Goal: Obtain resource: Obtain resource

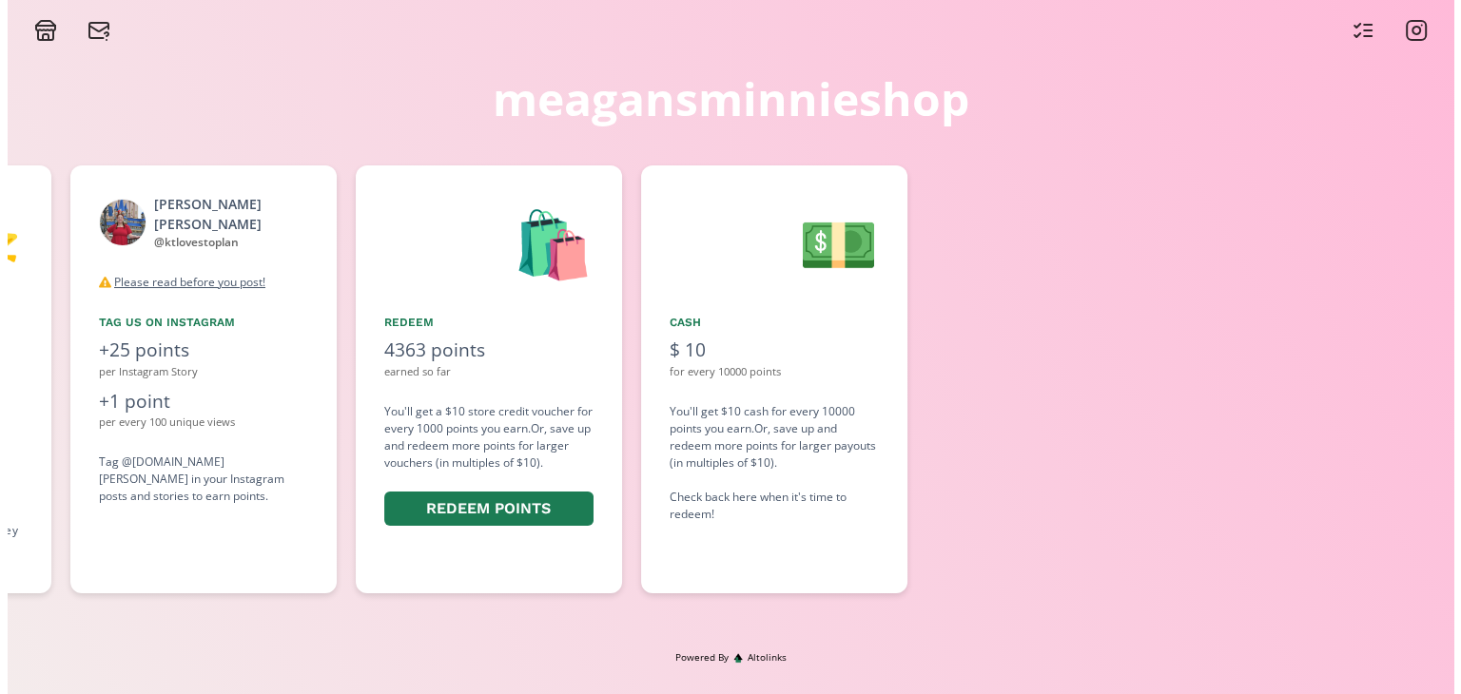
scroll to position [0, 1731]
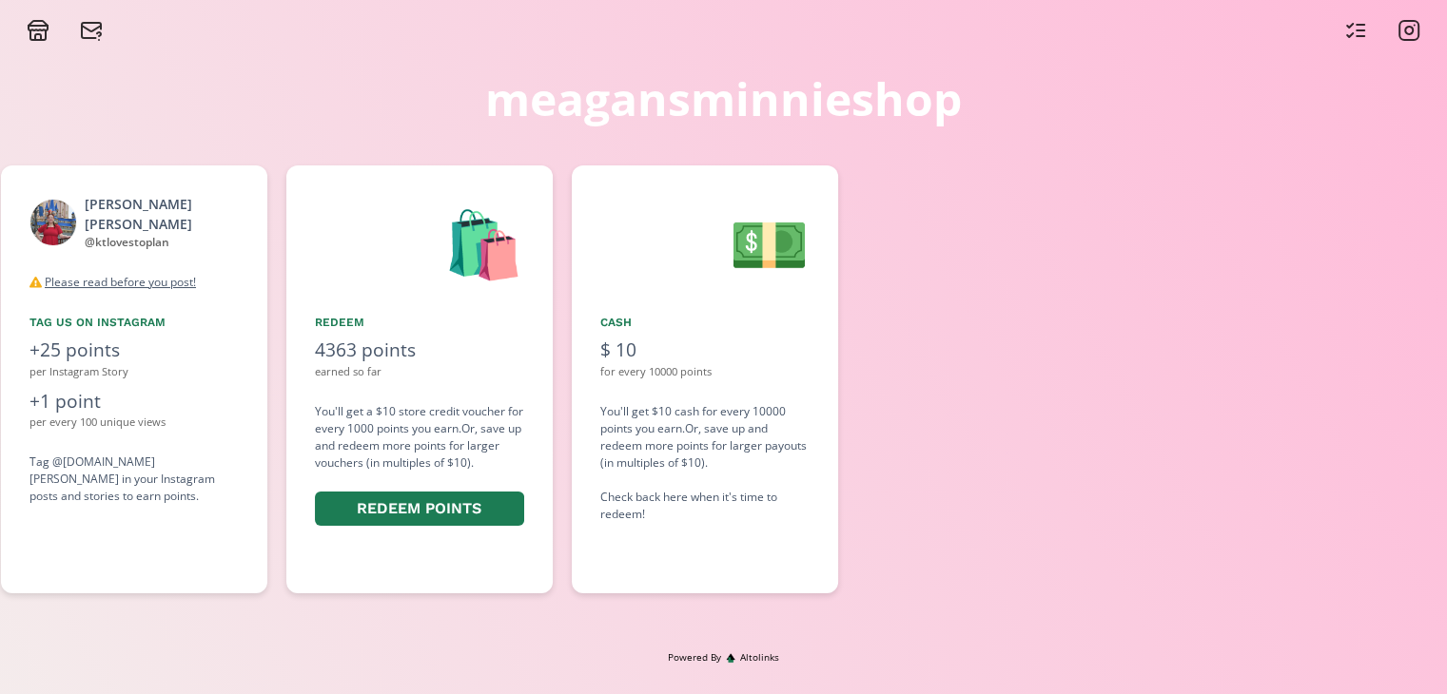
click at [639, 515] on div "👋 Hello [PERSON_NAME] Welcome to the meagansminnieshop MMS Brand Rep! 🏷️ Share …" at bounding box center [723, 379] width 1447 height 447
click at [467, 505] on button "Redeem points" at bounding box center [416, 509] width 209 height 41
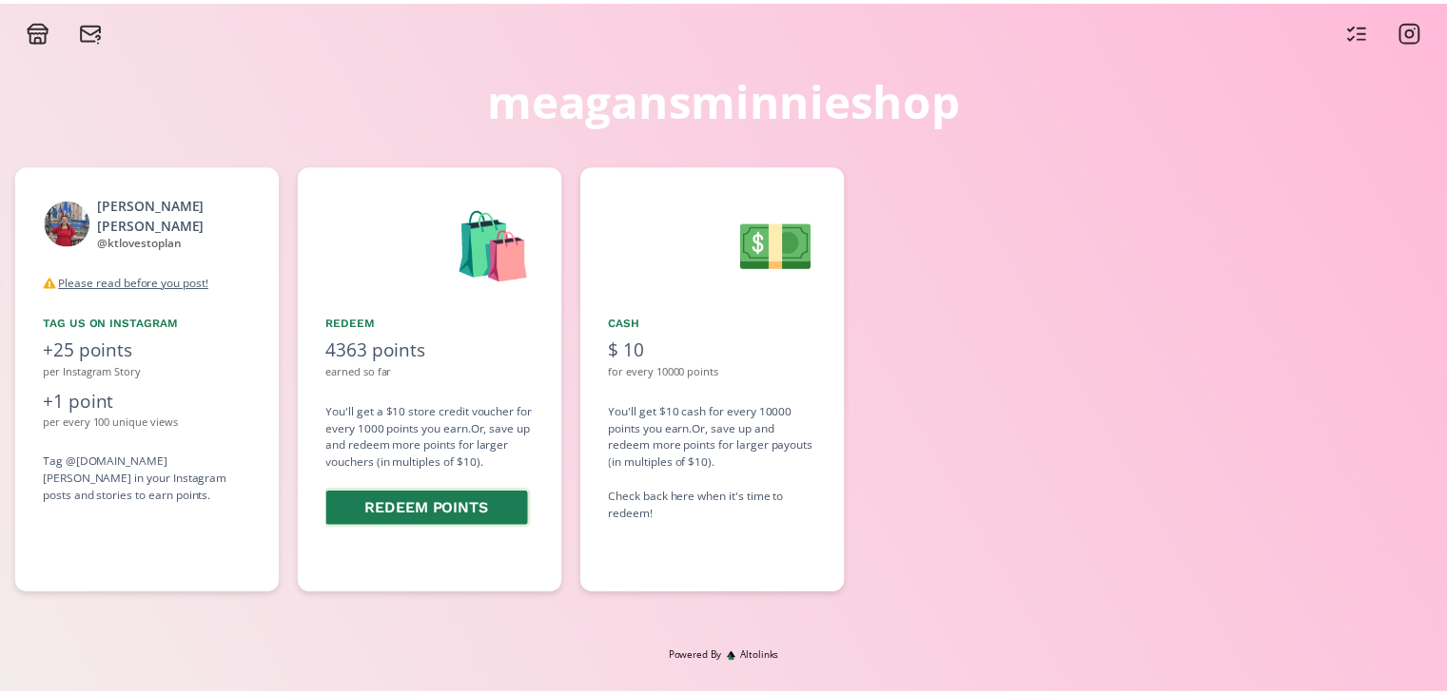
scroll to position [0, 1712]
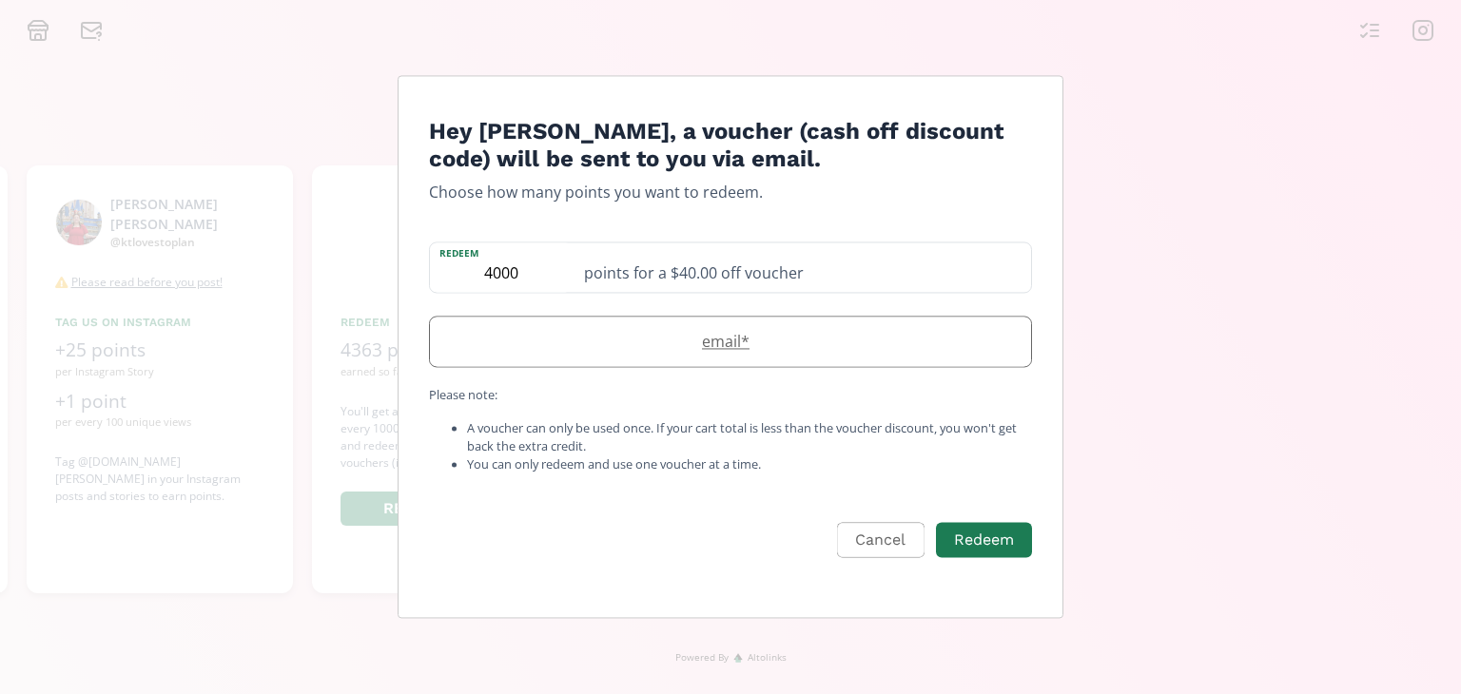
click at [727, 347] on label "email *" at bounding box center [721, 341] width 582 height 23
type input "[EMAIL_ADDRESS][DOMAIN_NAME]"
click at [997, 528] on button "Redeem" at bounding box center [984, 540] width 102 height 41
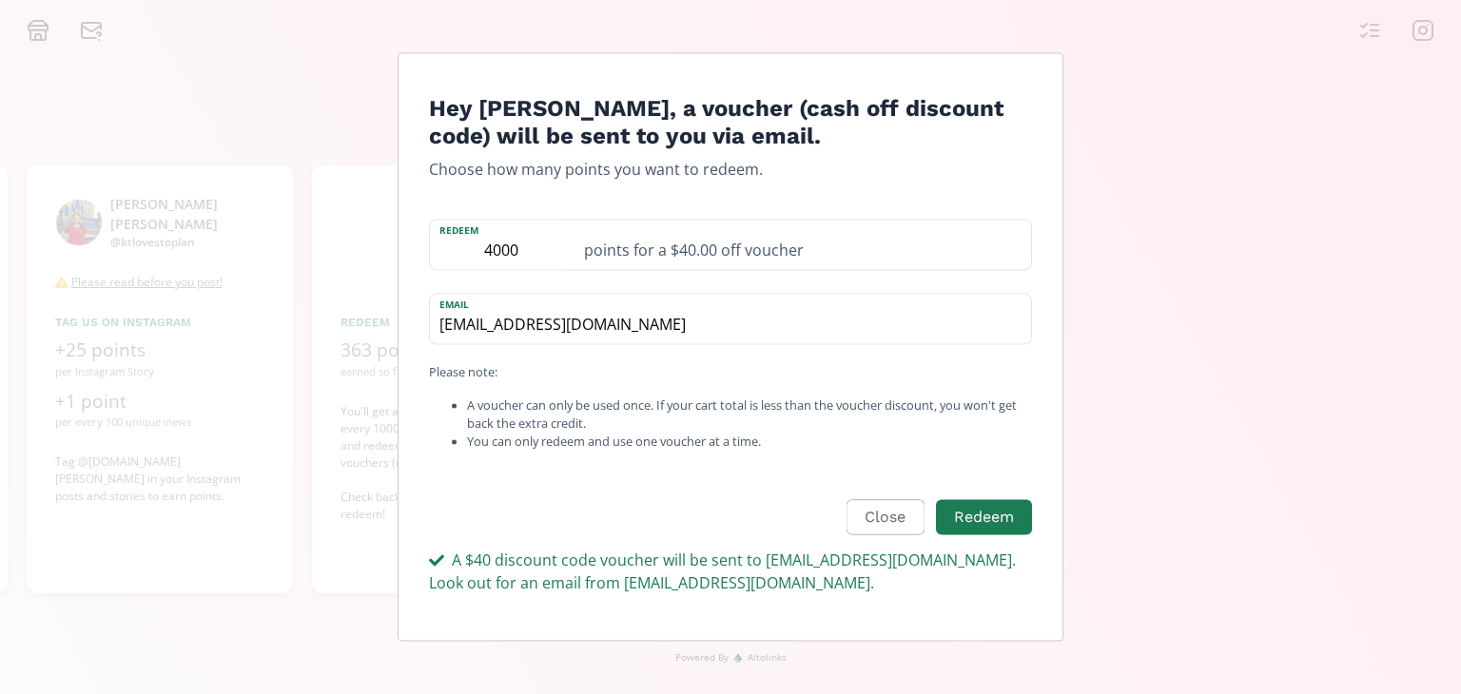
click at [155, 80] on div "Hey [PERSON_NAME], a voucher (cash off discount code) will be sent to you via e…" at bounding box center [730, 347] width 1461 height 694
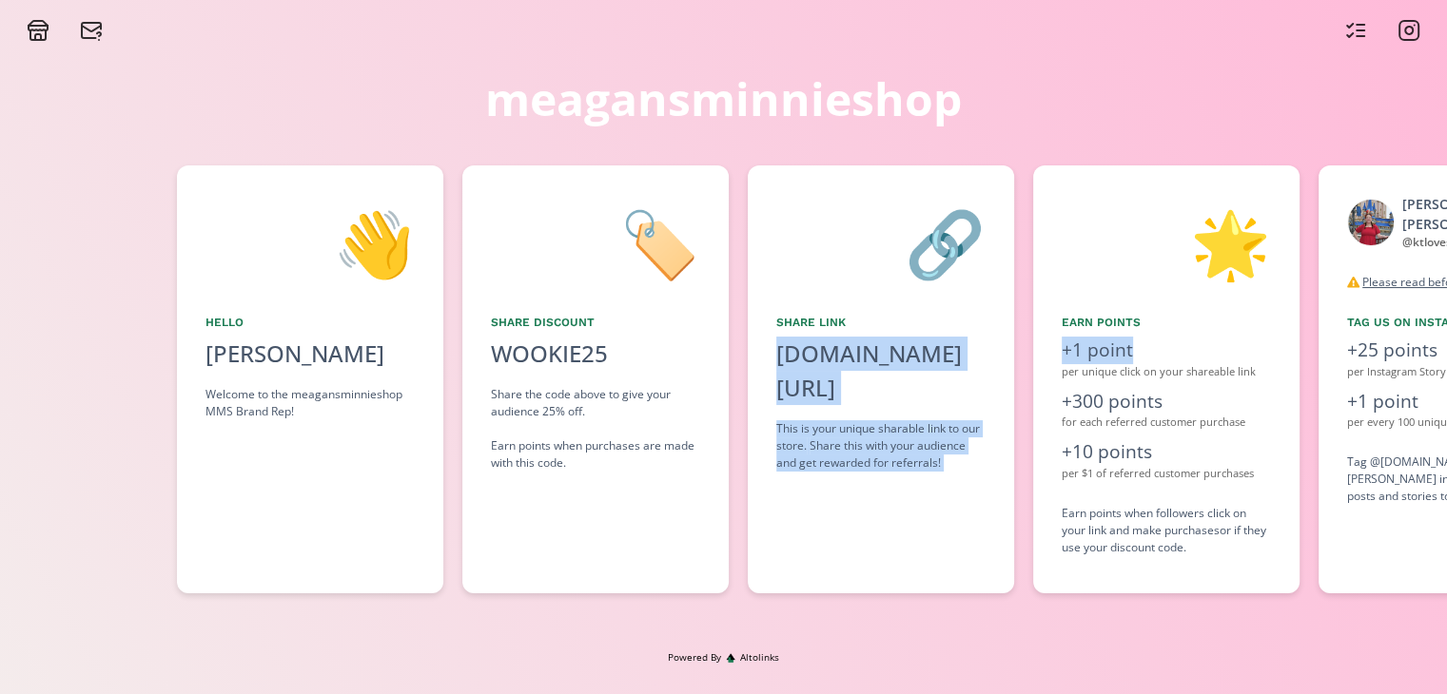
scroll to position [0, 402]
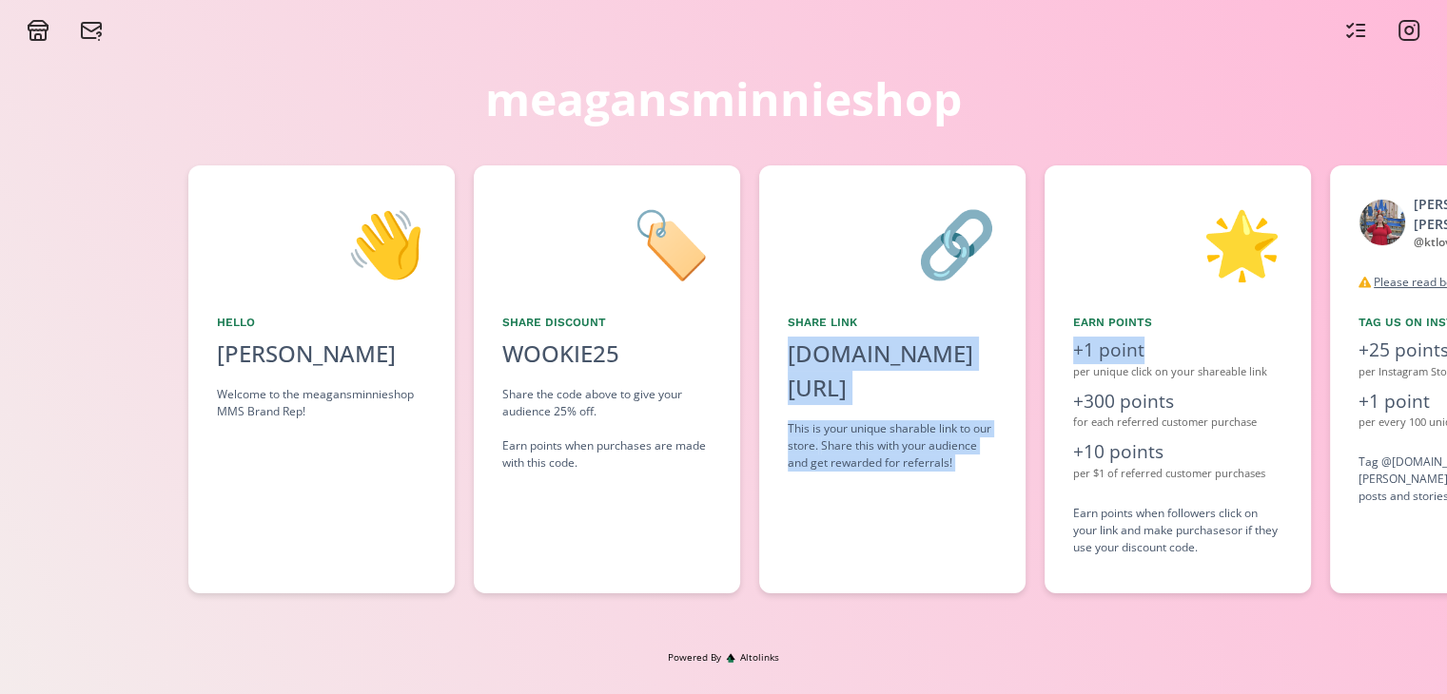
drag, startPoint x: 658, startPoint y: 359, endPoint x: 772, endPoint y: 378, distance: 115.7
click at [772, 378] on div "👋 Hello [PERSON_NAME] Welcome to the meagansminnieshop MMS Brand Rep! 🏷️ Share …" at bounding box center [723, 379] width 1447 height 447
copy div "[DOMAIN_NAME][URL] click to copy This is your unique sharable link to our store…"
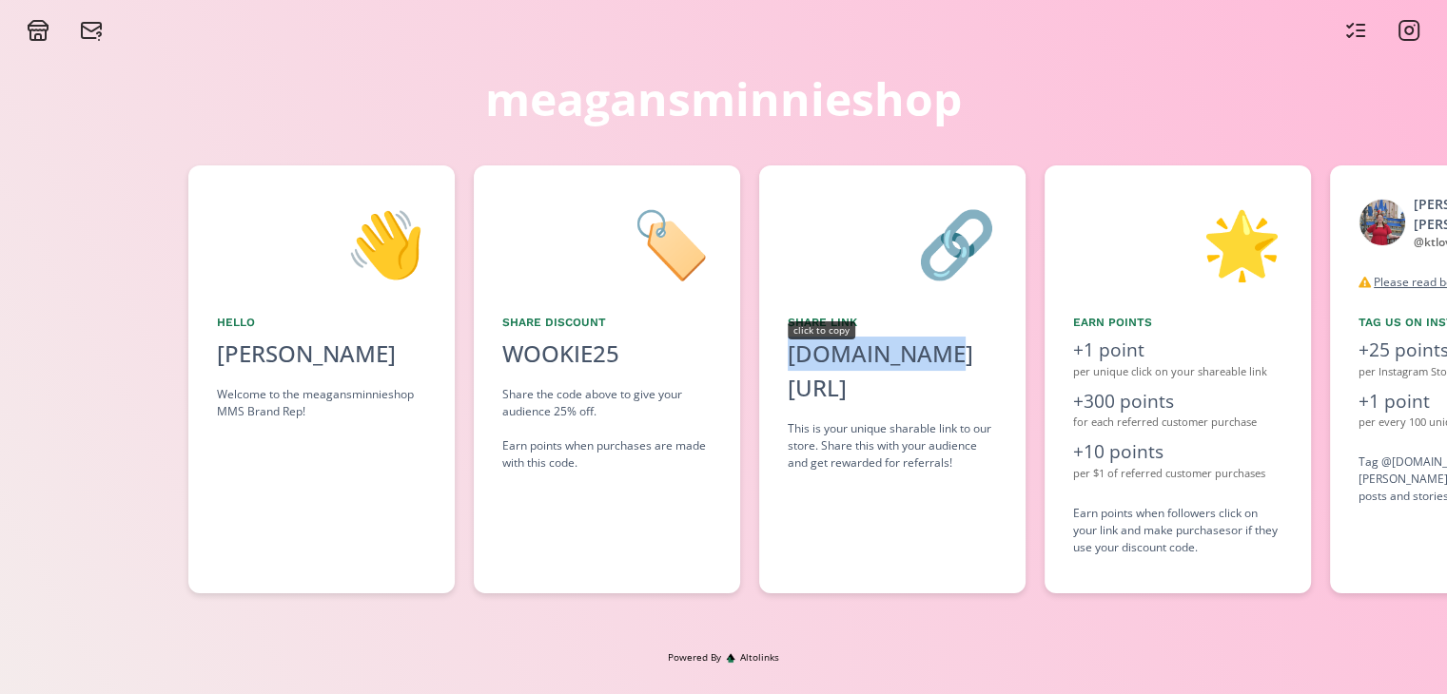
click at [854, 366] on div "[DOMAIN_NAME][URL]" at bounding box center [892, 371] width 209 height 68
copy div "[DOMAIN_NAME][URL]"
click at [862, 359] on div "[DOMAIN_NAME][URL]" at bounding box center [892, 371] width 209 height 68
